Goal: Transaction & Acquisition: Purchase product/service

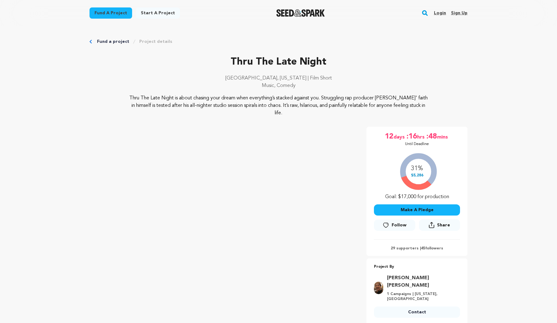
click at [179, 70] on div "Thru The Late Night Los Angeles, California | Film Short Music, Comedy" at bounding box center [279, 75] width 378 height 40
click at [151, 41] on link "Project details" at bounding box center [155, 42] width 33 height 6
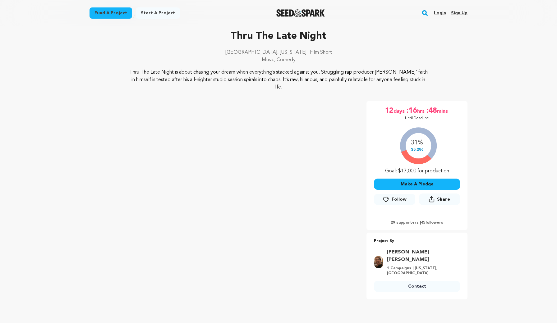
scroll to position [27, 0]
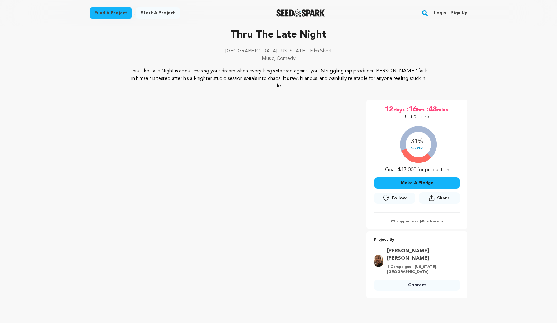
click at [415, 180] on button "Make A Pledge" at bounding box center [417, 182] width 86 height 11
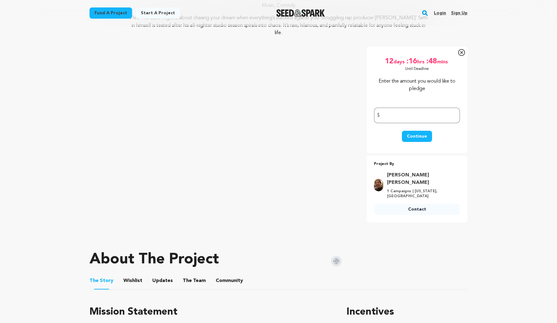
scroll to position [83, 0]
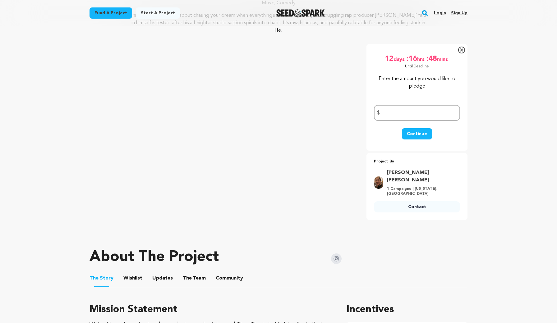
click at [460, 52] on icon at bounding box center [461, 50] width 7 height 7
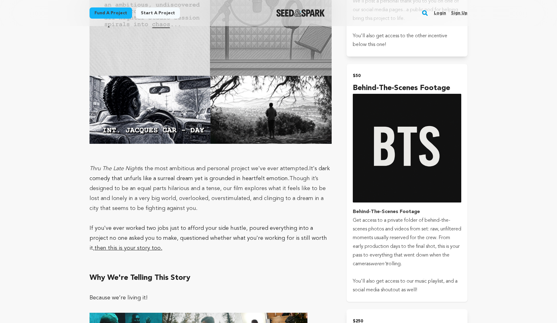
scroll to position [801, 0]
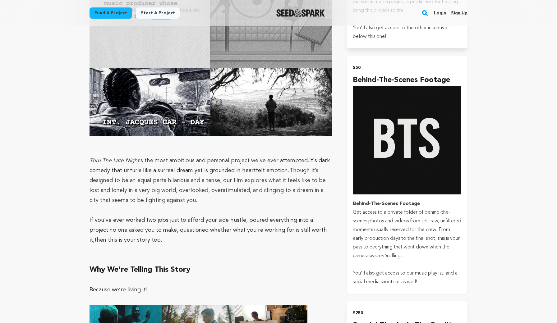
click at [415, 201] on strong "Behind-The-Scenes Footage" at bounding box center [386, 203] width 67 height 5
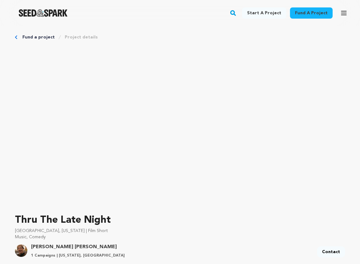
scroll to position [364, 0]
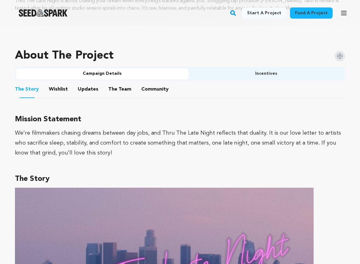
click at [275, 73] on button "Incentives" at bounding box center [265, 73] width 155 height 11
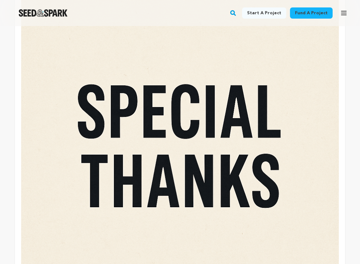
scroll to position [1854, 0]
